Goal: Go to known website: Access a specific website the user already knows

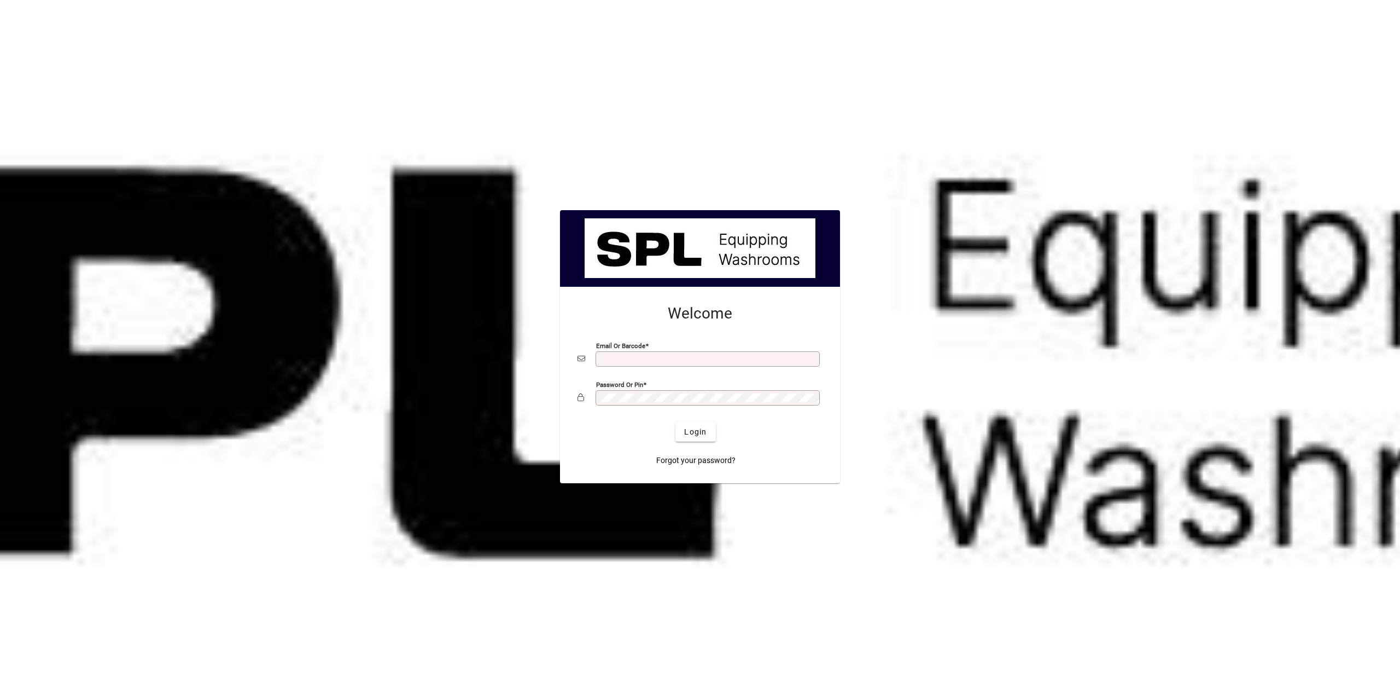
scroll to position [1444, 0]
type input "**********"
click at [697, 433] on span "Login" at bounding box center [695, 431] width 22 height 11
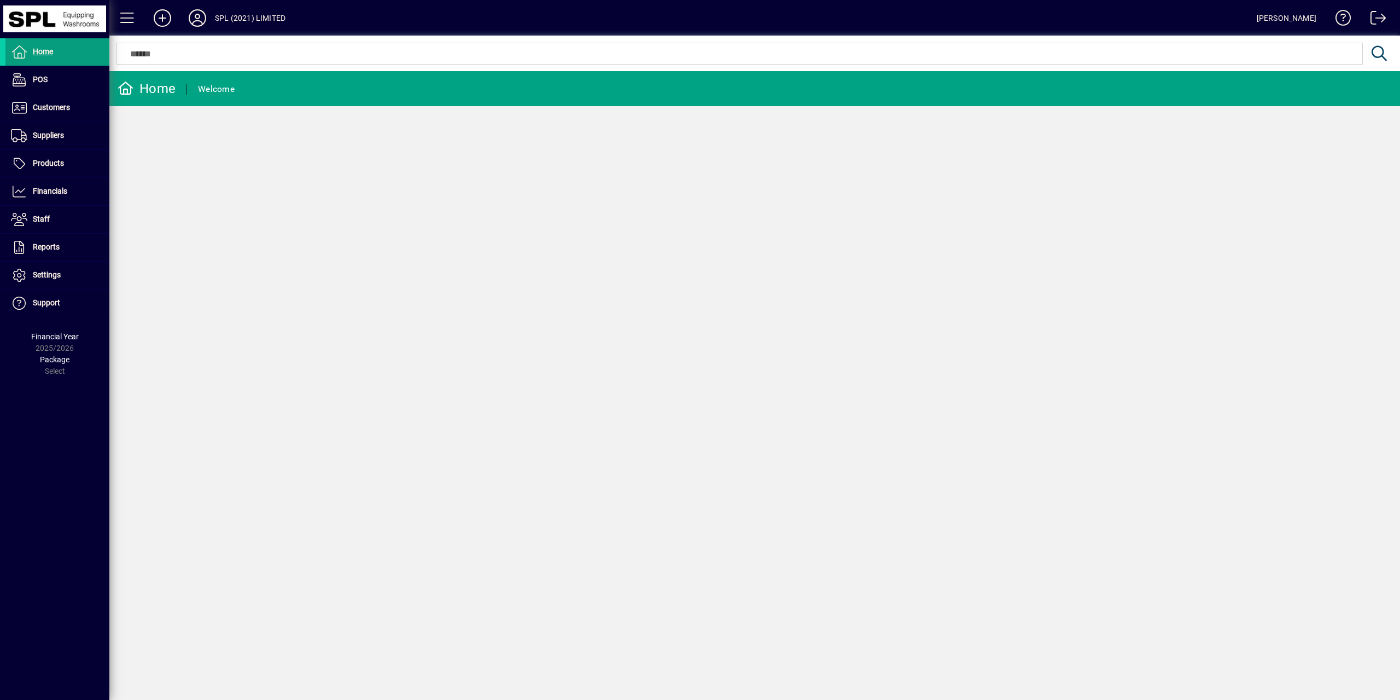
scroll to position [1444, 0]
